Goal: Find specific page/section: Find specific page/section

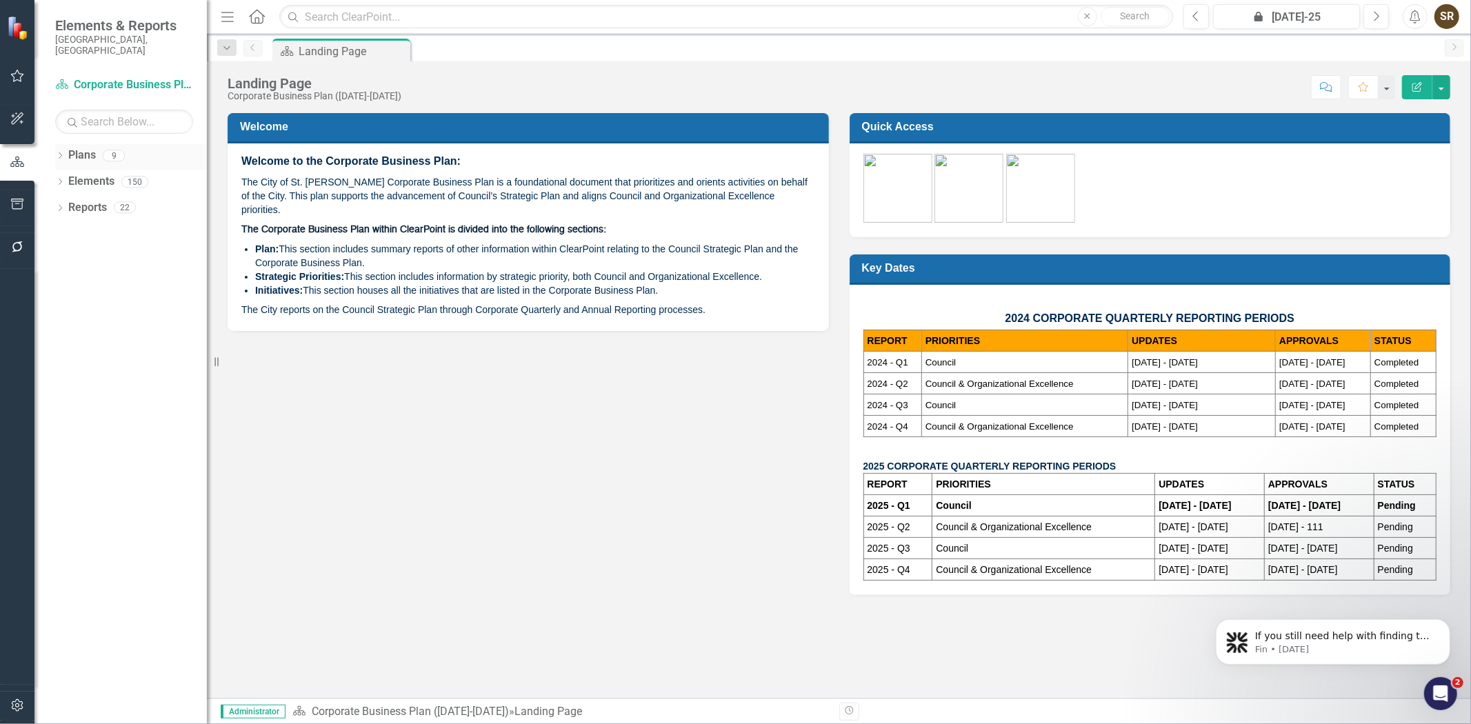
click at [59, 153] on icon "Dropdown" at bounding box center [60, 157] width 10 height 8
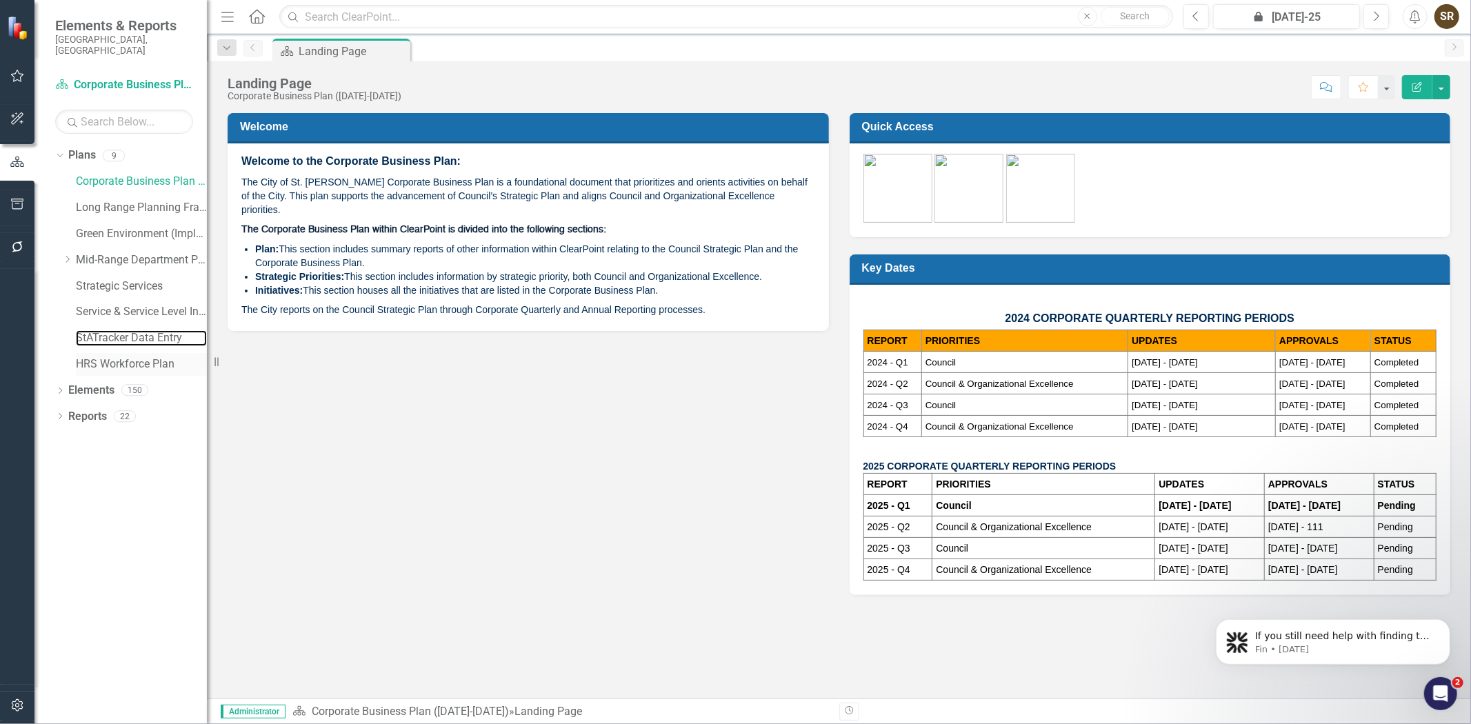
drag, startPoint x: 83, startPoint y: 326, endPoint x: 153, endPoint y: 359, distance: 77.1
click at [83, 330] on link "StATracker Data Entry" at bounding box center [141, 338] width 131 height 16
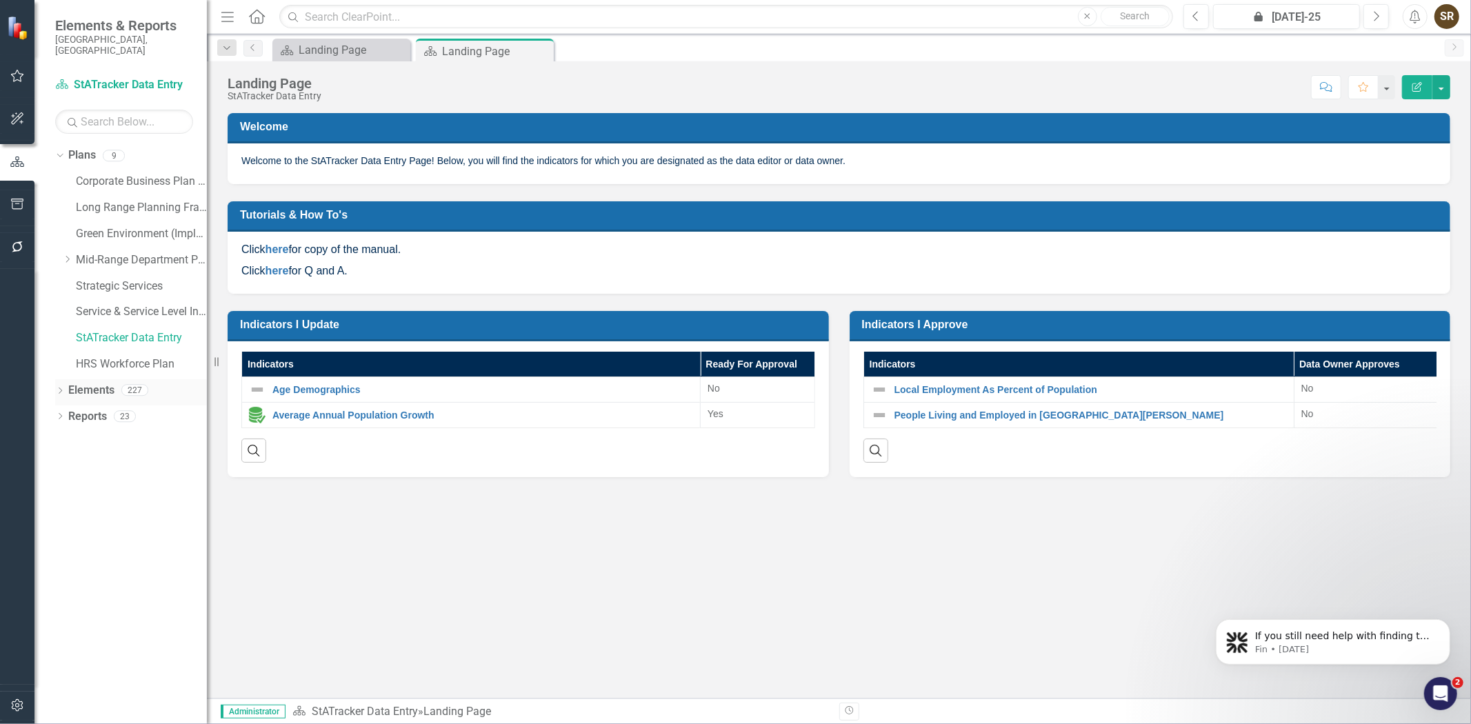
click at [59, 388] on icon at bounding box center [60, 391] width 3 height 6
click at [107, 435] on link "Indicator Indicators" at bounding box center [109, 443] width 68 height 16
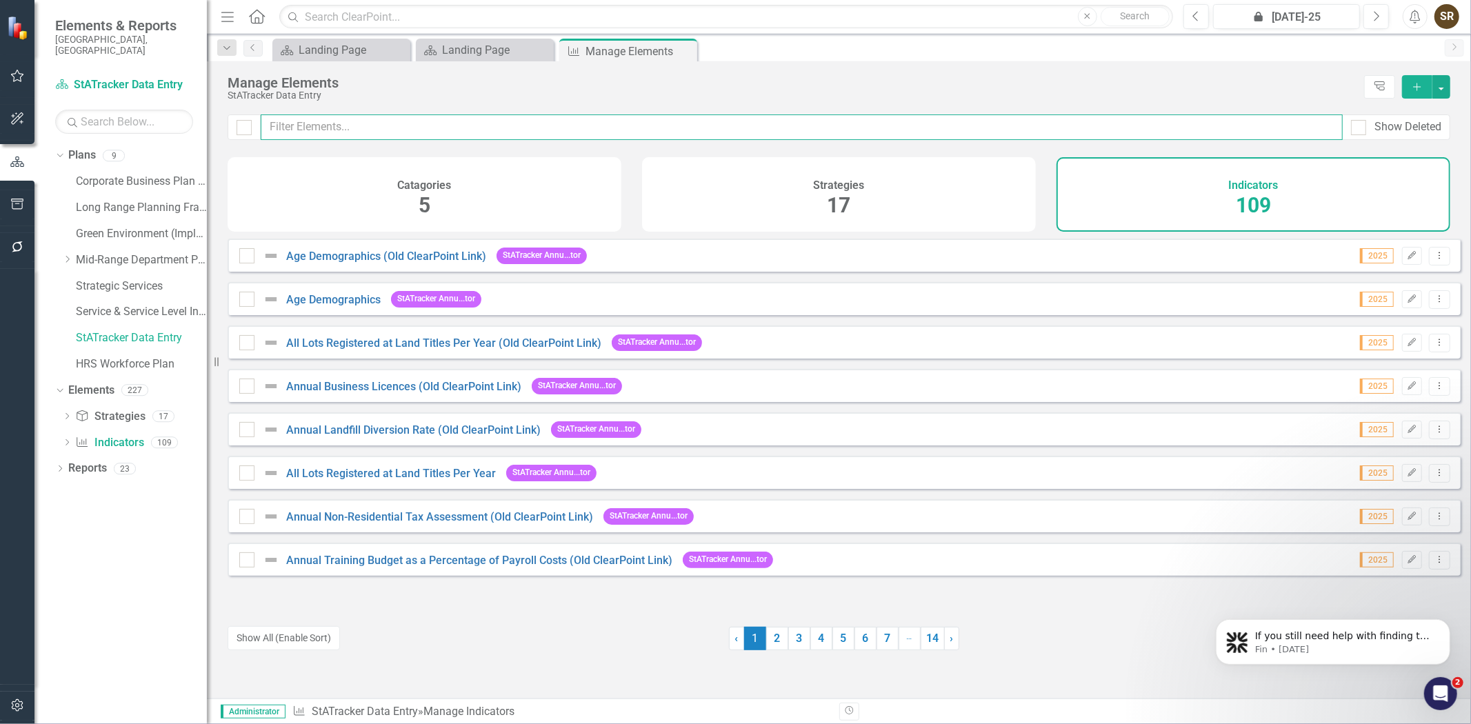
click at [316, 127] on input "text" at bounding box center [802, 127] width 1082 height 26
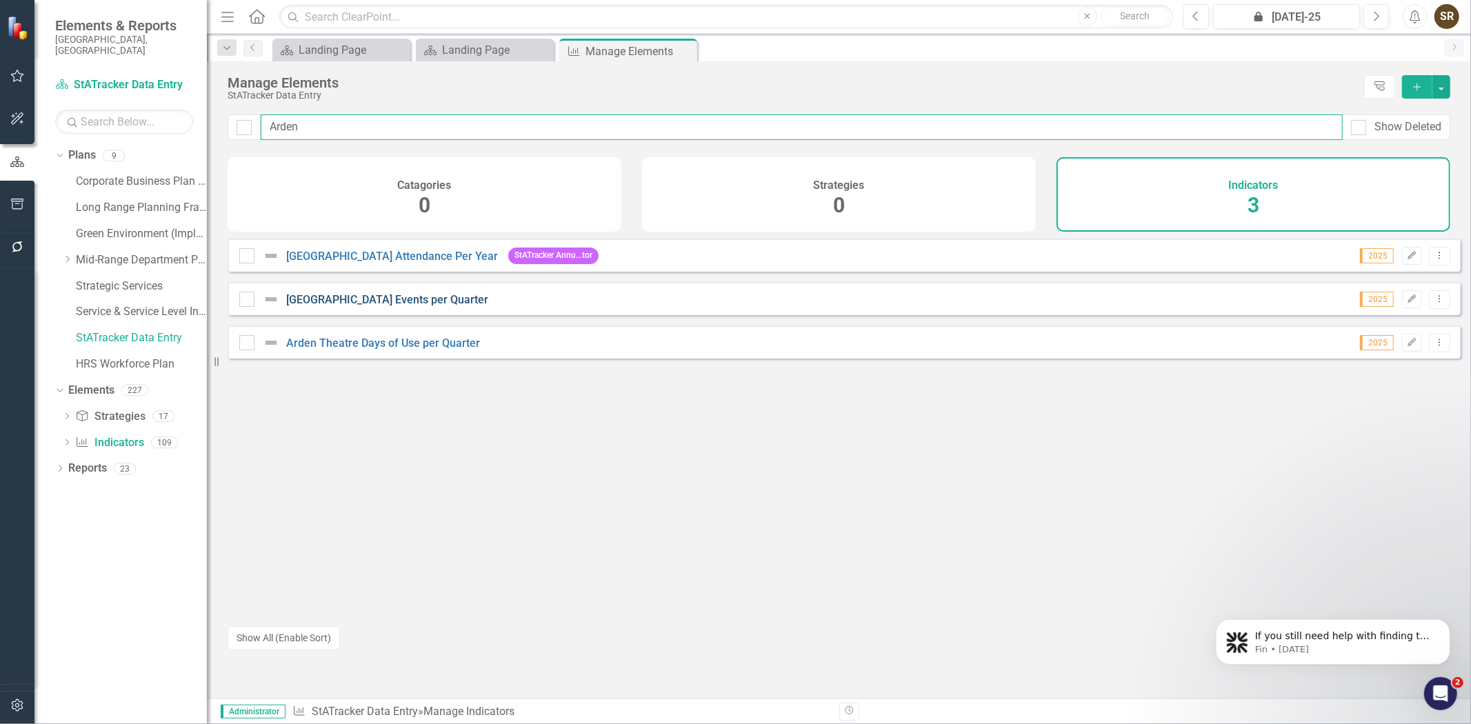
type input "Arden"
click at [401, 306] on link "[GEOGRAPHIC_DATA] Events per Quarter" at bounding box center [387, 299] width 202 height 13
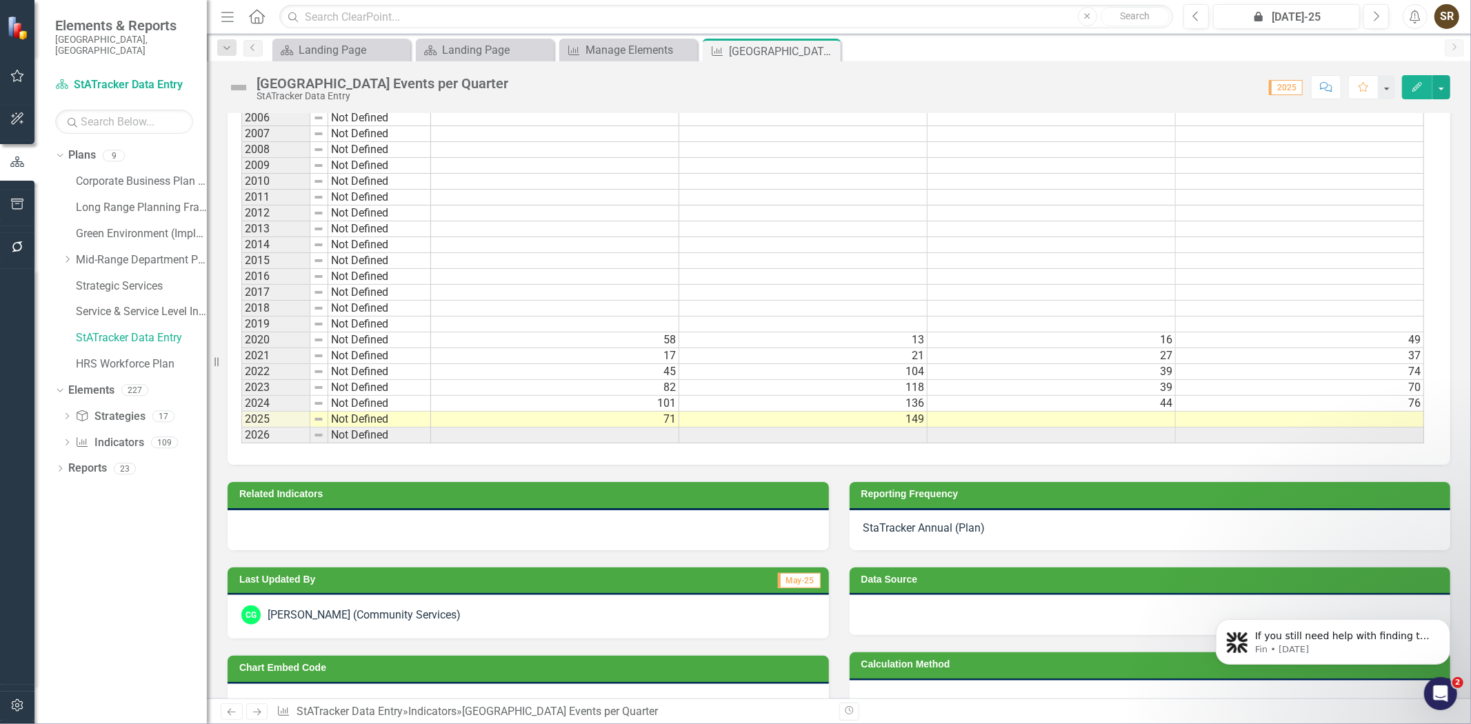
scroll to position [881, 0]
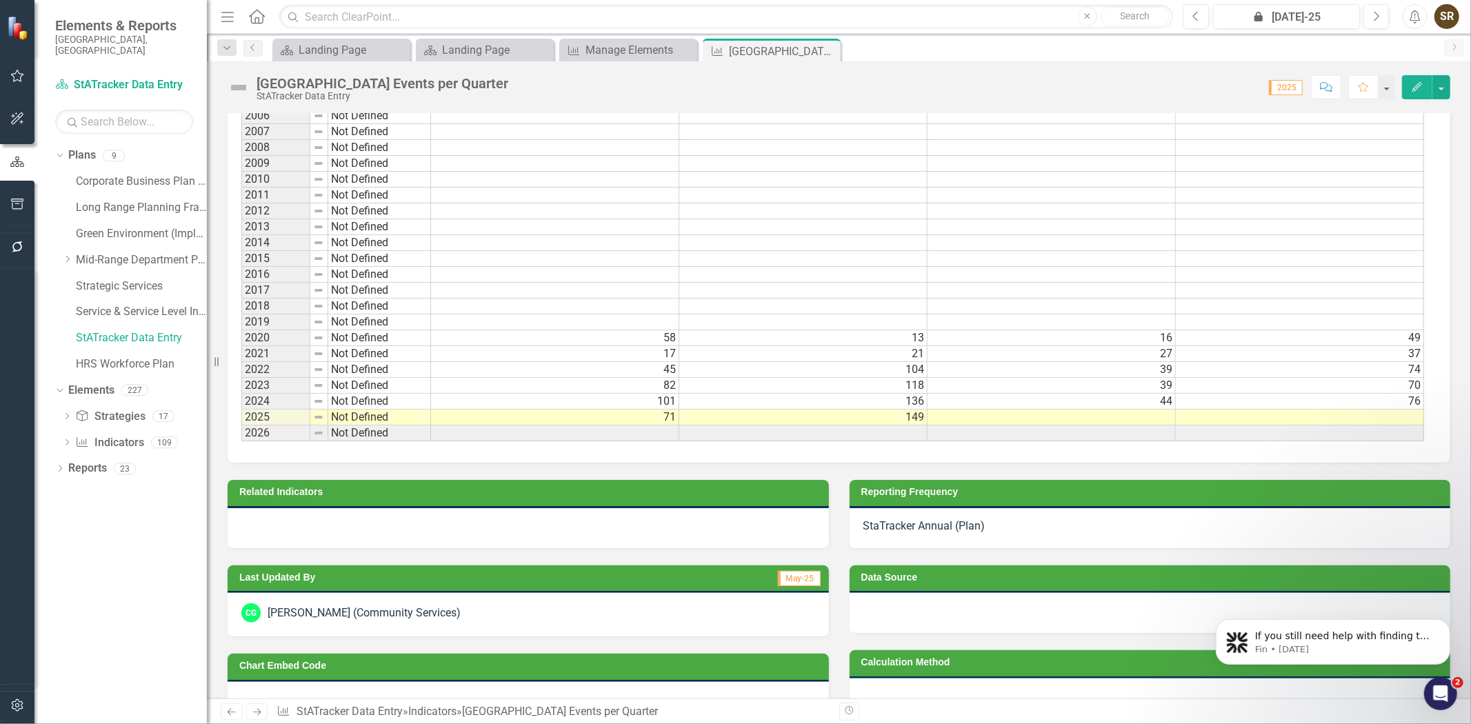
drag, startPoint x: 1459, startPoint y: 558, endPoint x: 1458, endPoint y: 575, distance: 16.6
click at [1458, 575] on body "If you still need help with finding the advanced options or adjusting your repo…" at bounding box center [1332, 608] width 265 height 143
drag, startPoint x: 1460, startPoint y: 633, endPoint x: 1459, endPoint y: 522, distance: 110.4
click html "If you still need help with finding the advanced options or adjusting your repo…"
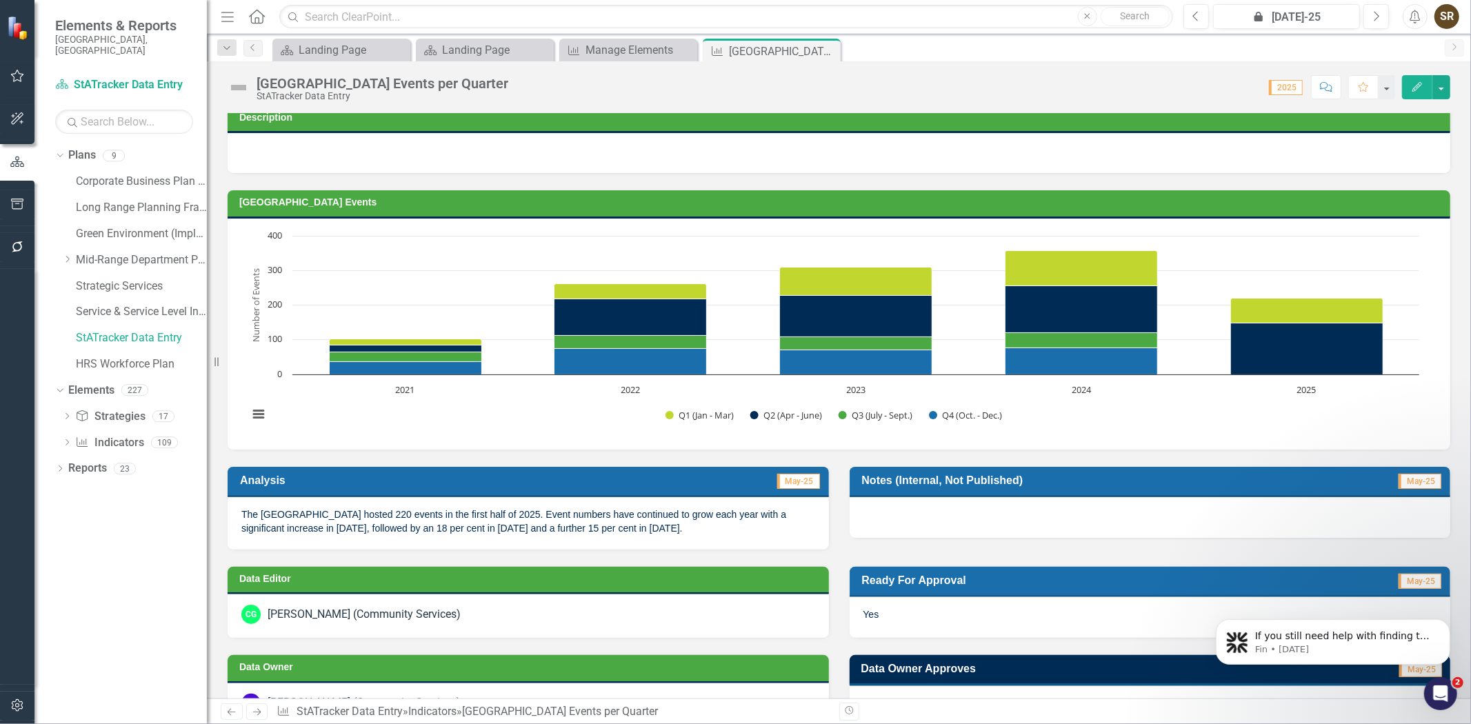
scroll to position [0, 0]
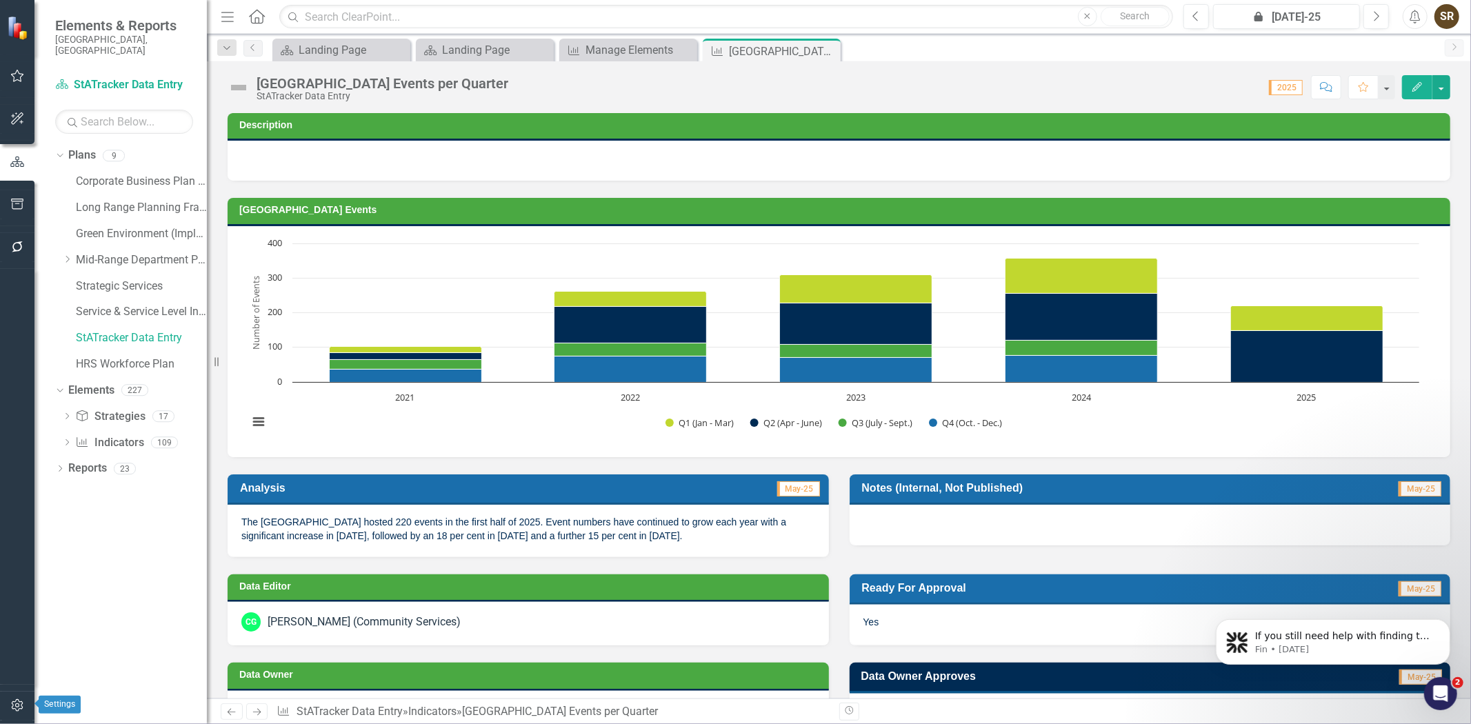
click at [19, 706] on icon "button" at bounding box center [17, 705] width 14 height 11
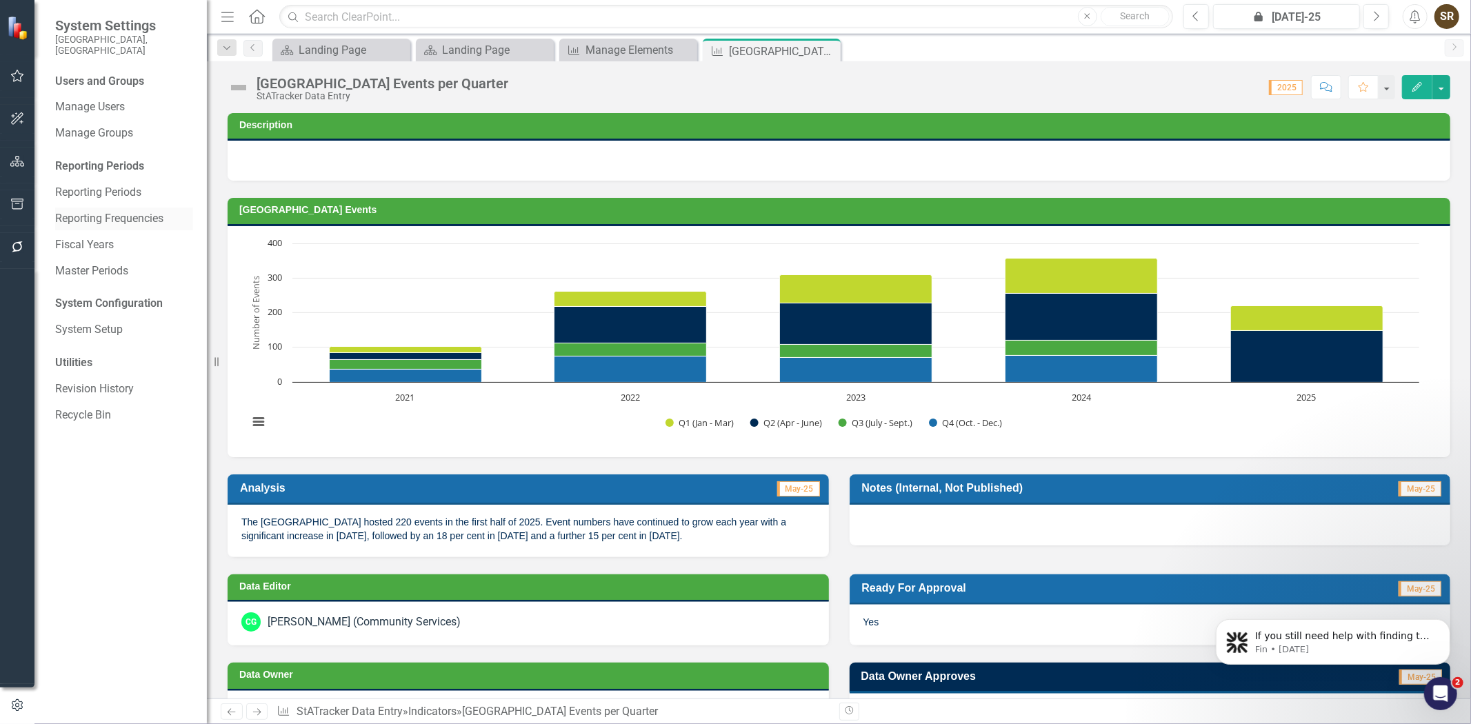
click at [74, 212] on link "Reporting Frequencies" at bounding box center [124, 219] width 138 height 16
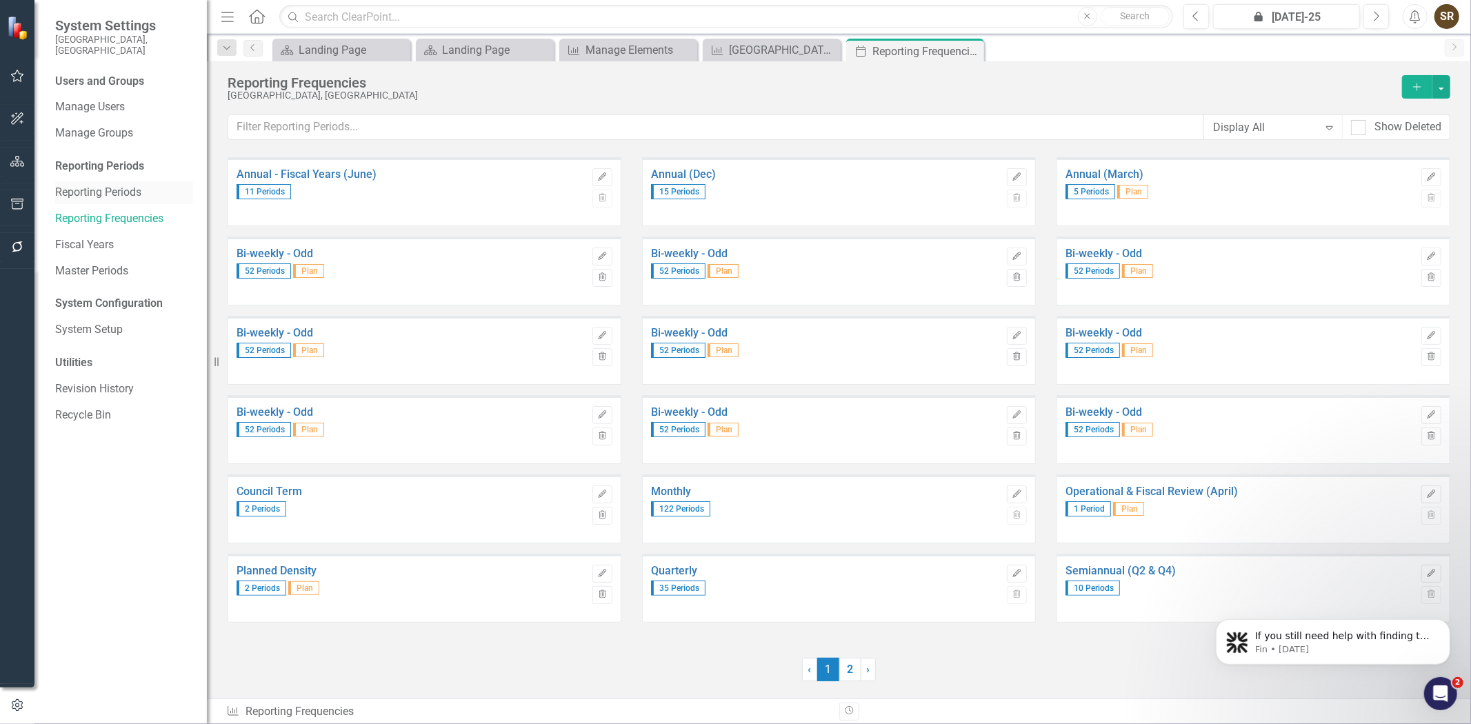
click at [81, 185] on link "Reporting Periods" at bounding box center [124, 193] width 138 height 16
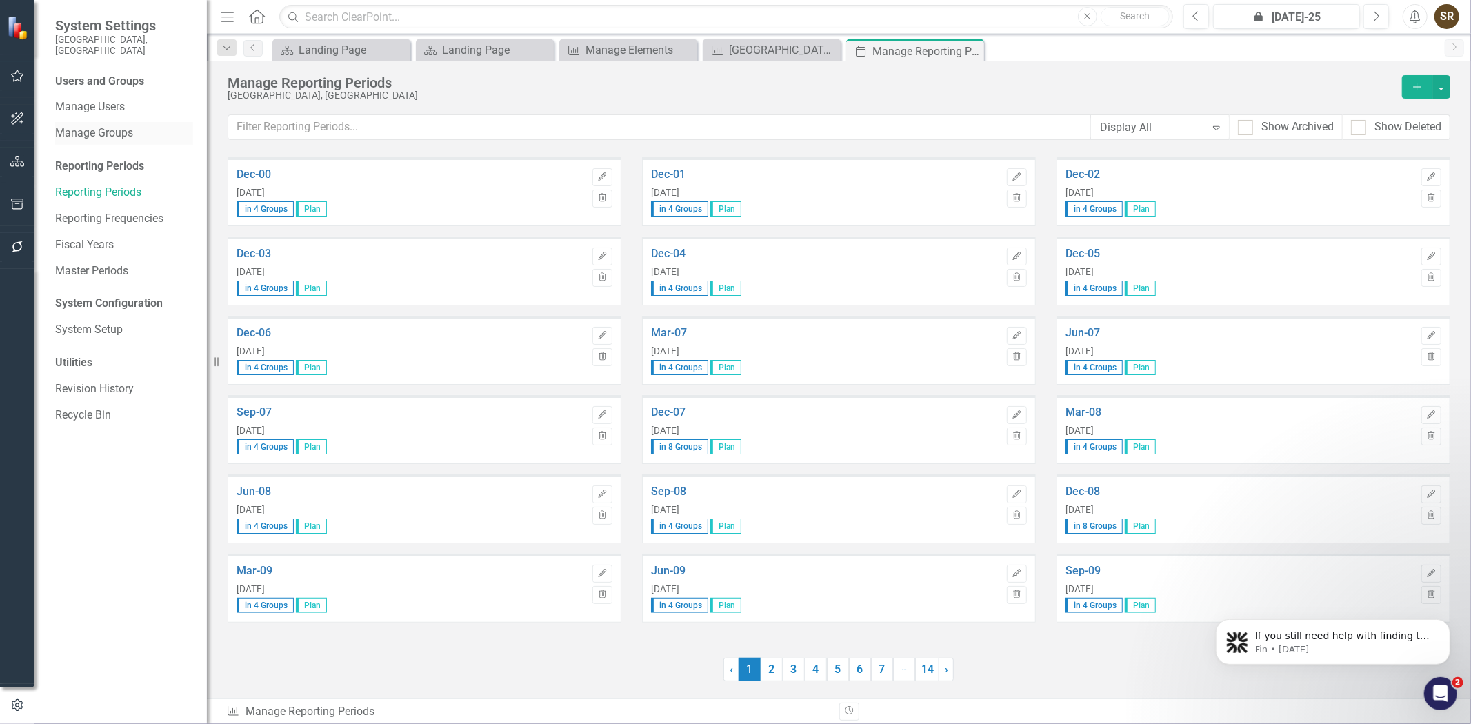
click at [81, 126] on link "Manage Groups" at bounding box center [124, 134] width 138 height 16
